Goal: Task Accomplishment & Management: Use online tool/utility

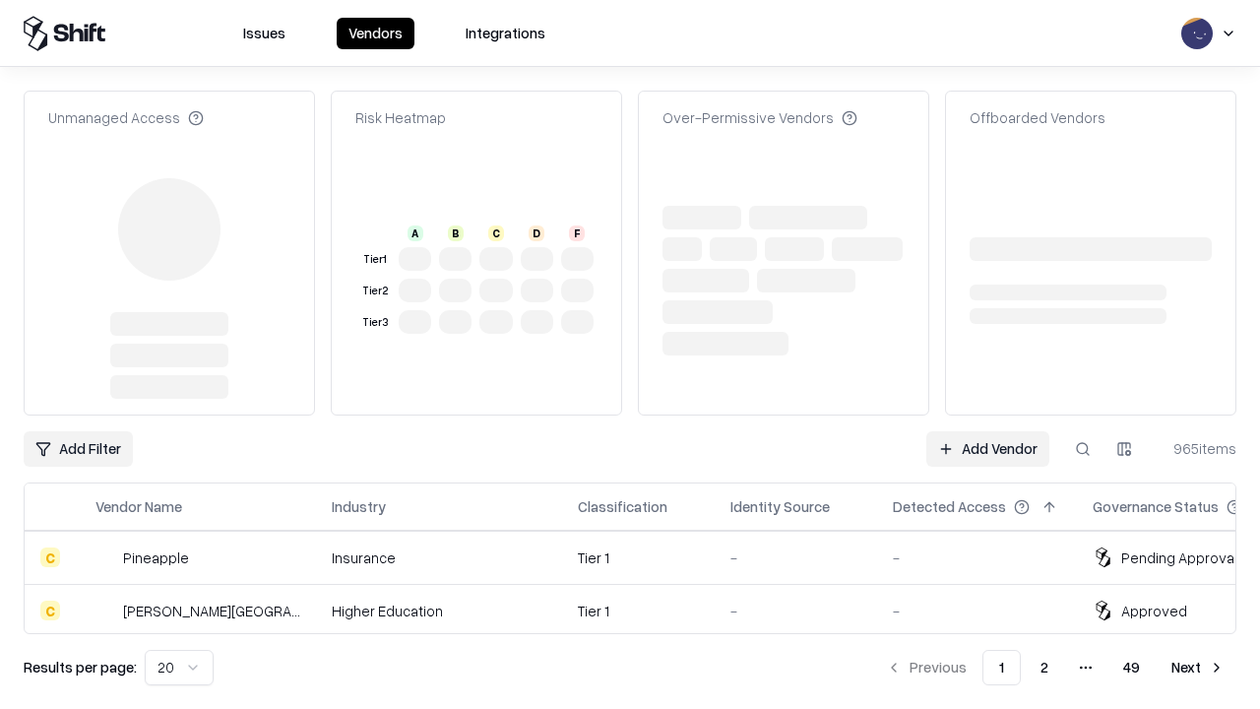
click at [987, 431] on link "Add Vendor" at bounding box center [987, 448] width 123 height 35
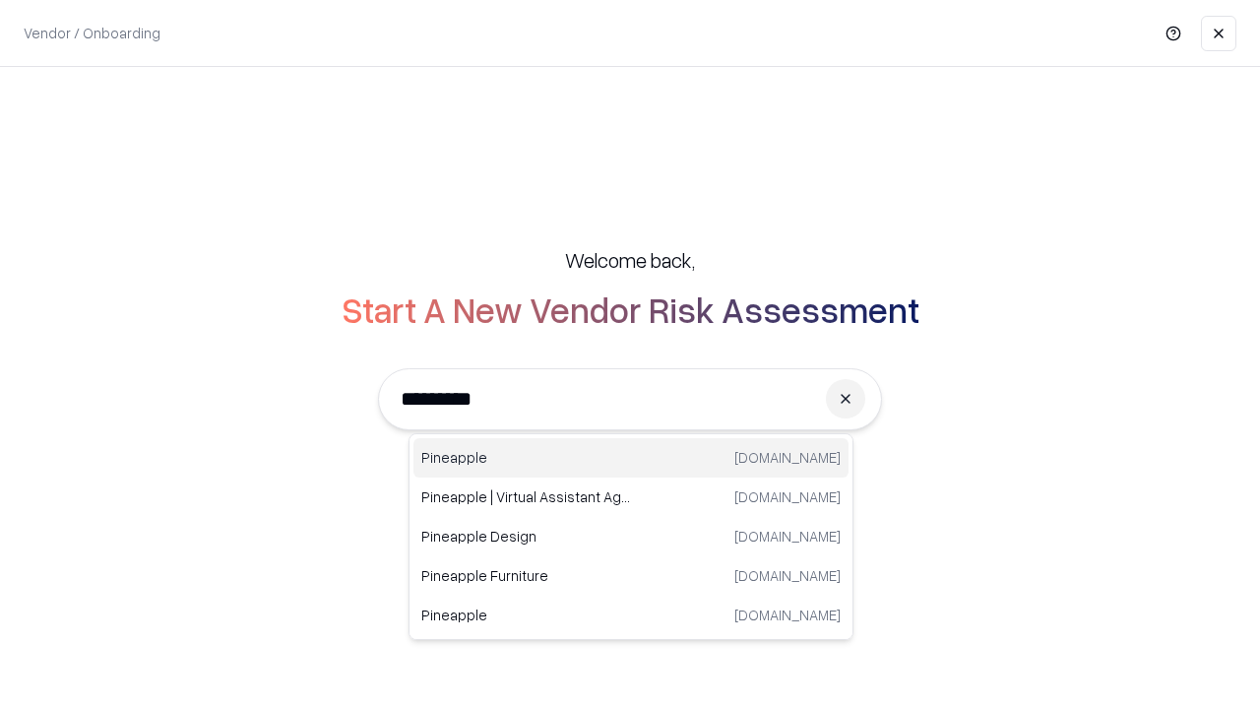
click at [631, 458] on div "Pineapple [DOMAIN_NAME]" at bounding box center [630, 457] width 435 height 39
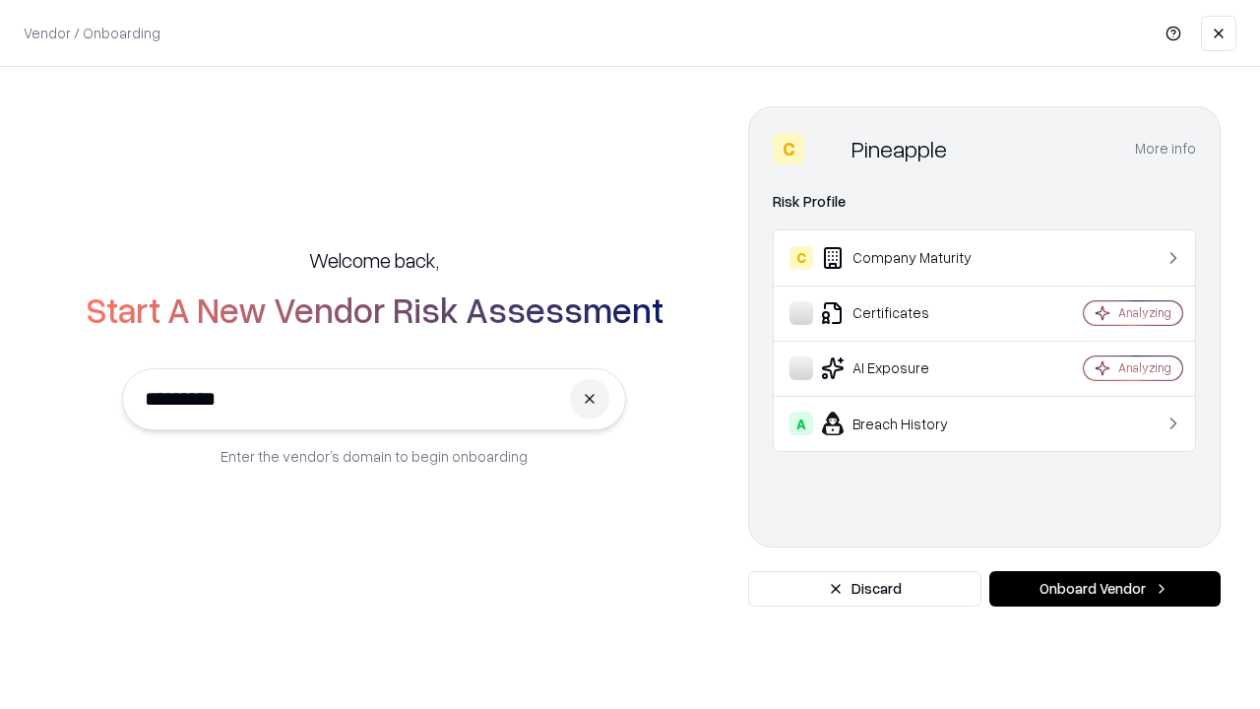
type input "*********"
click at [1104, 589] on button "Onboard Vendor" at bounding box center [1104, 588] width 231 height 35
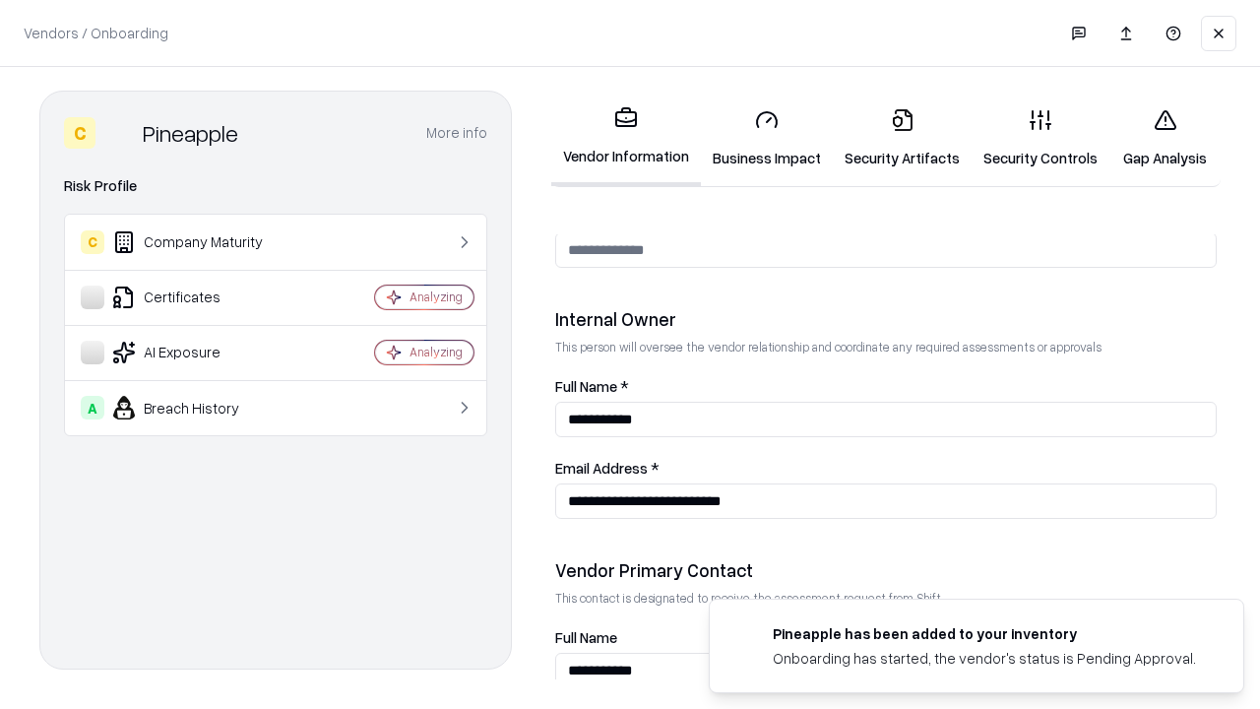
scroll to position [1020, 0]
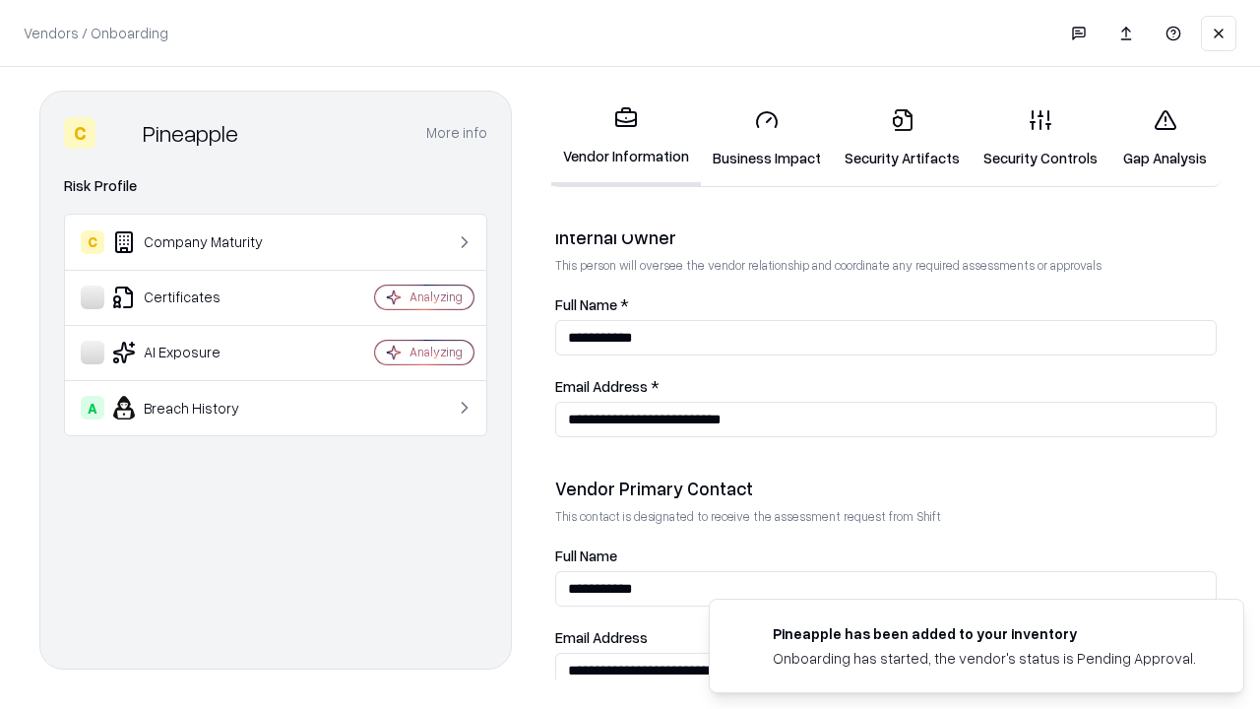
click at [767, 138] on link "Business Impact" at bounding box center [767, 139] width 132 height 92
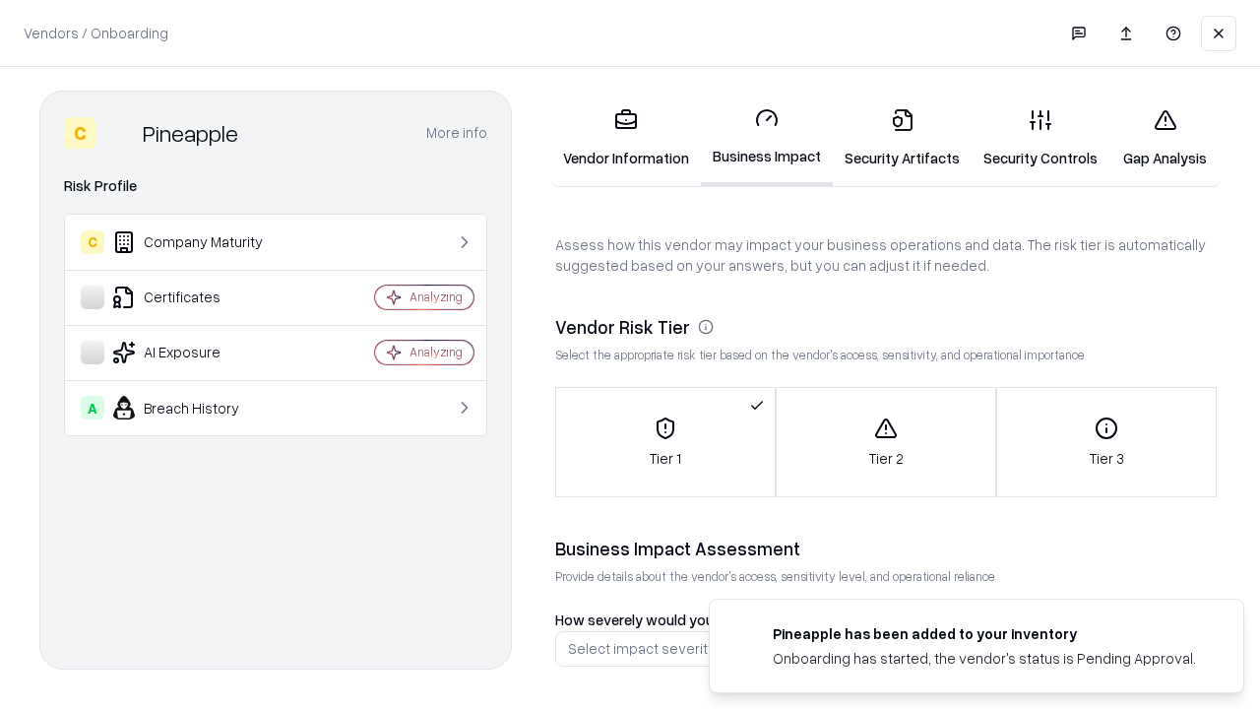
click at [902, 138] on link "Security Artifacts" at bounding box center [902, 139] width 139 height 92
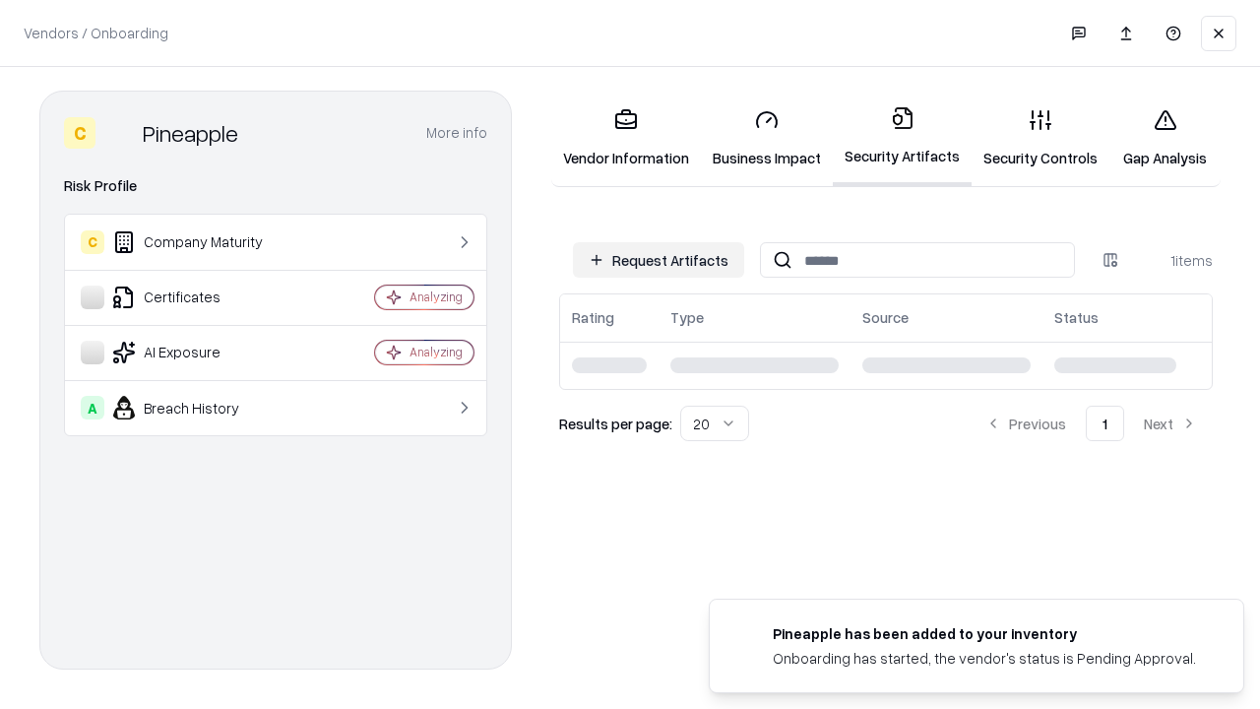
click at [659, 260] on button "Request Artifacts" at bounding box center [658, 259] width 171 height 35
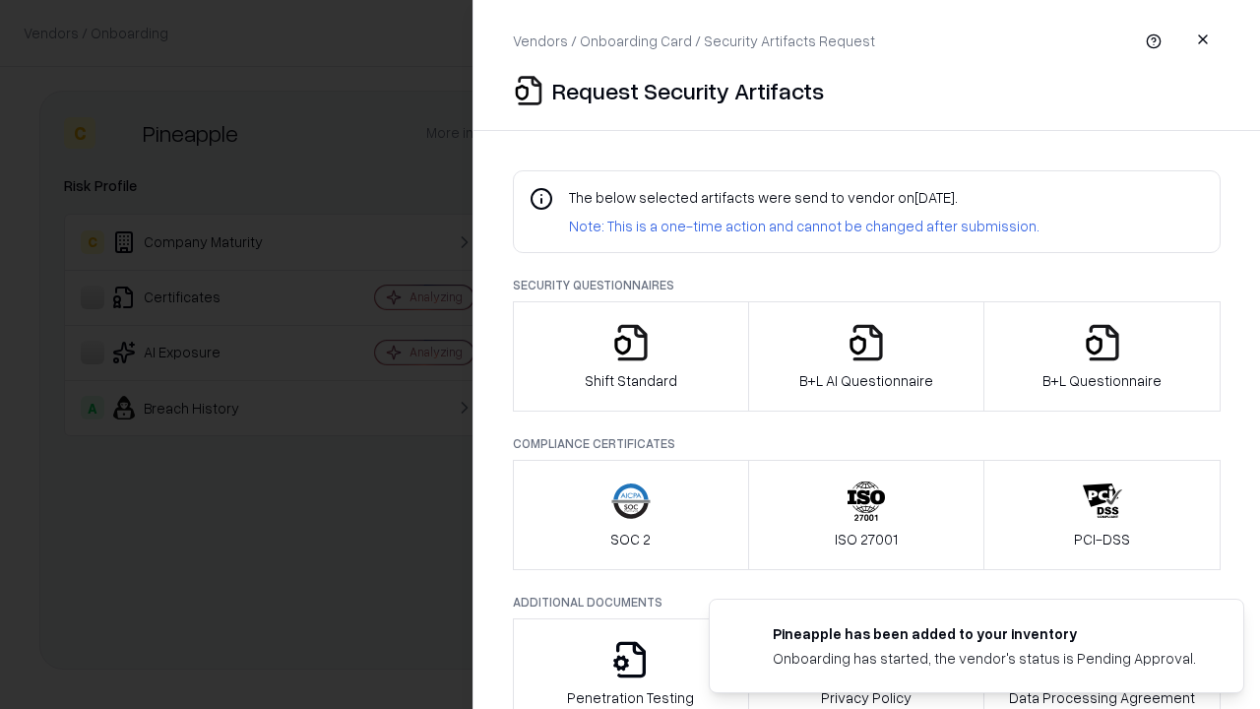
click at [630, 356] on icon "button" at bounding box center [630, 342] width 39 height 39
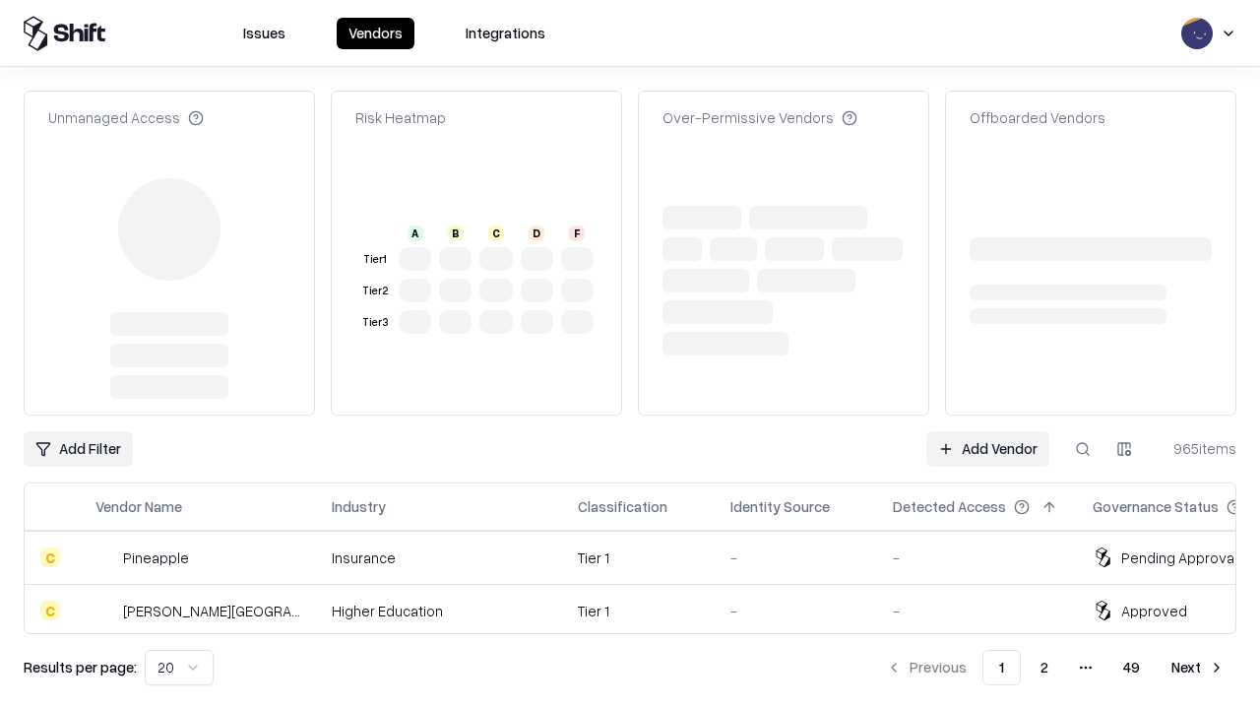
click at [987, 431] on link "Add Vendor" at bounding box center [987, 448] width 123 height 35
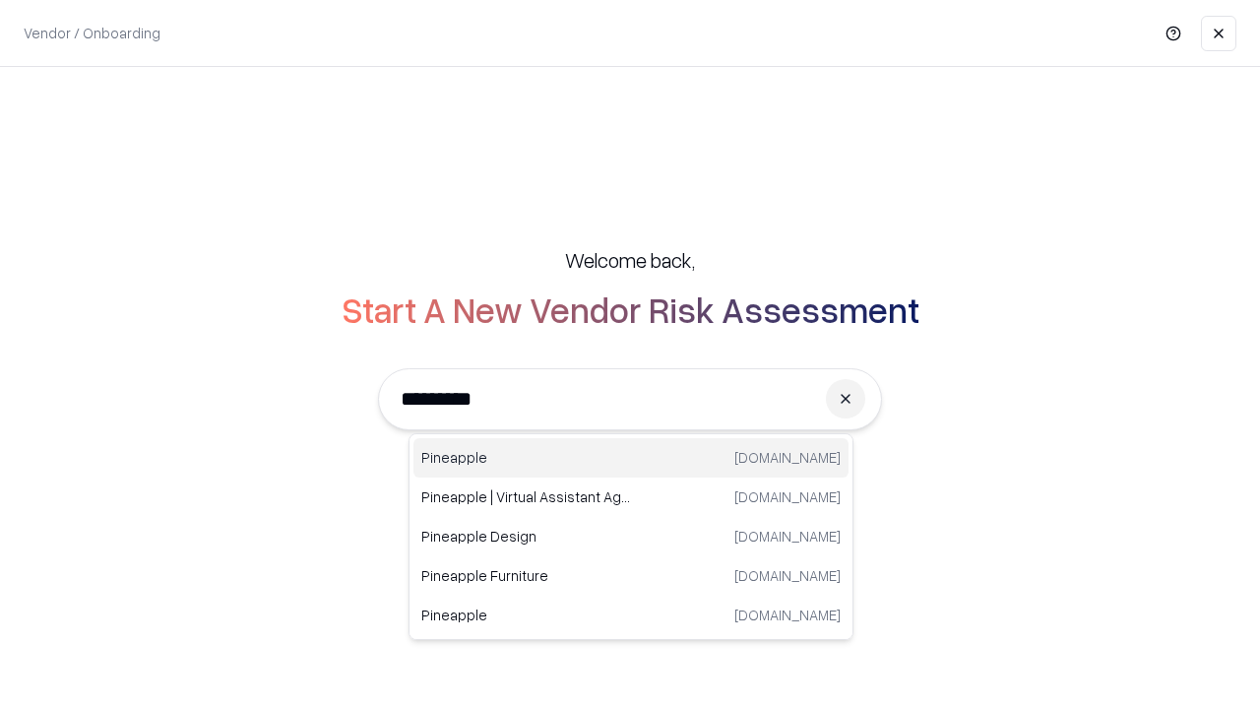
click at [631, 458] on div "Pineapple [DOMAIN_NAME]" at bounding box center [630, 457] width 435 height 39
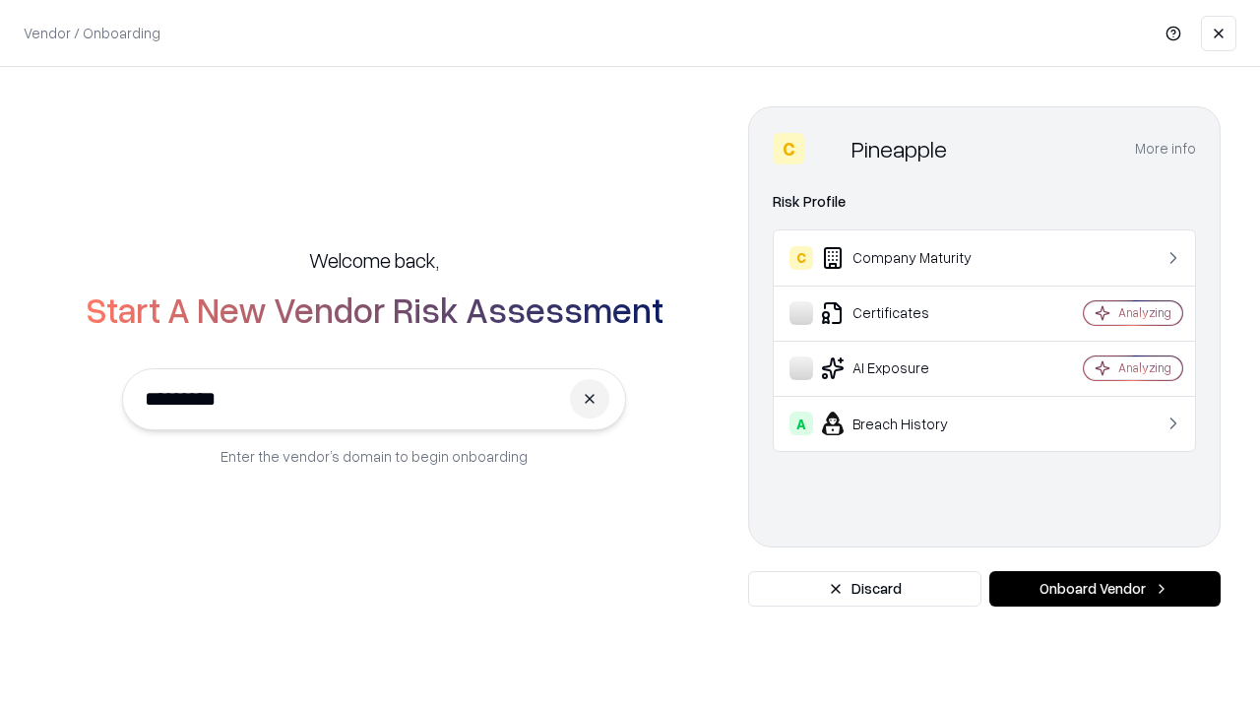
type input "*********"
click at [1104, 589] on button "Onboard Vendor" at bounding box center [1104, 588] width 231 height 35
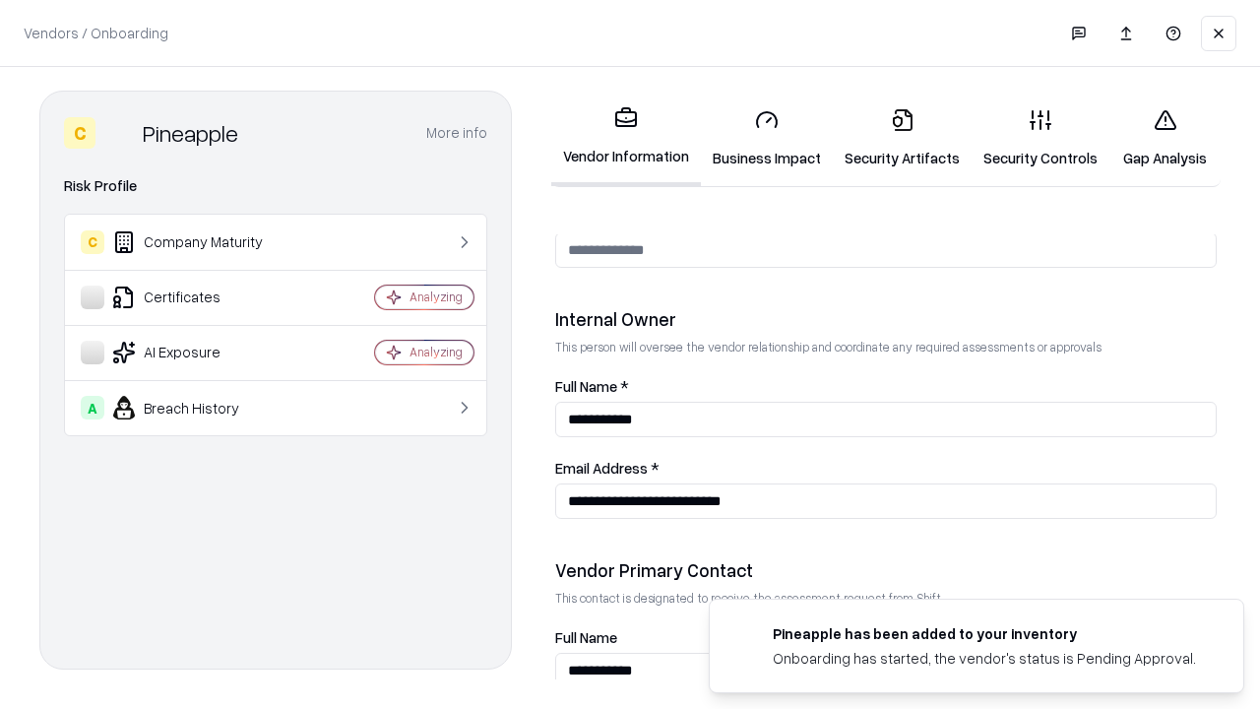
scroll to position [1020, 0]
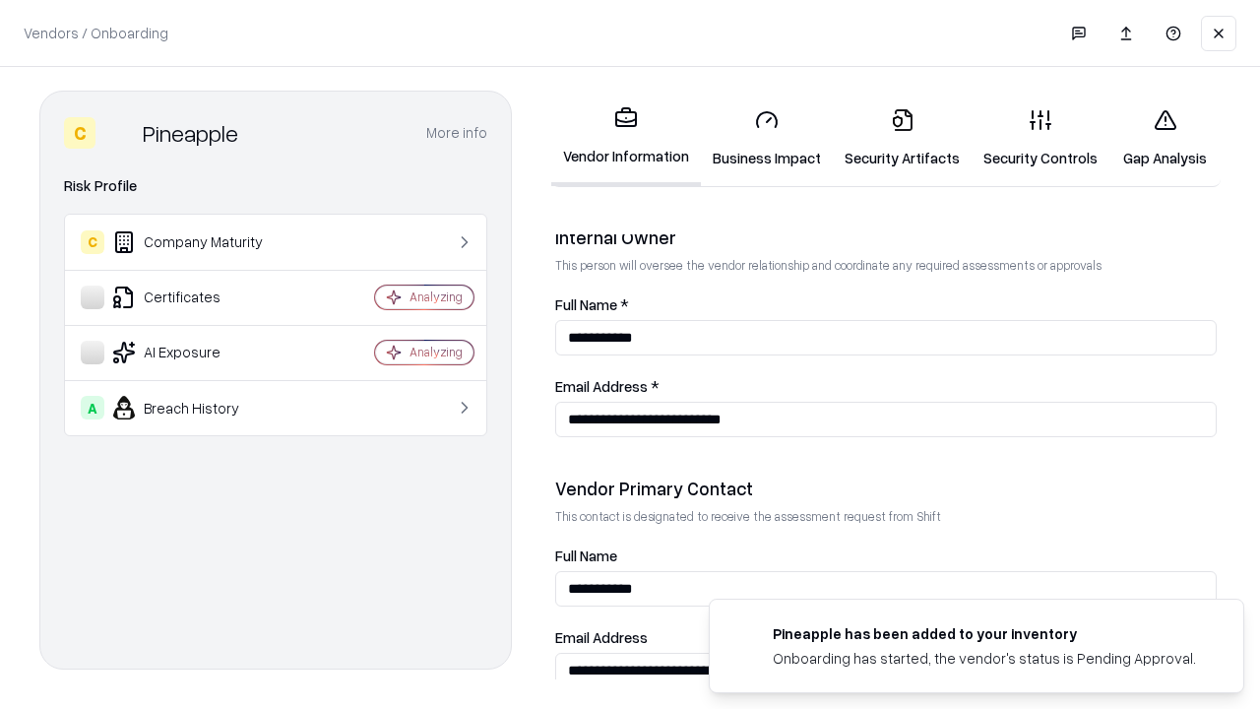
click at [1164, 138] on link "Gap Analysis" at bounding box center [1164, 139] width 111 height 92
